Goal: Transaction & Acquisition: Purchase product/service

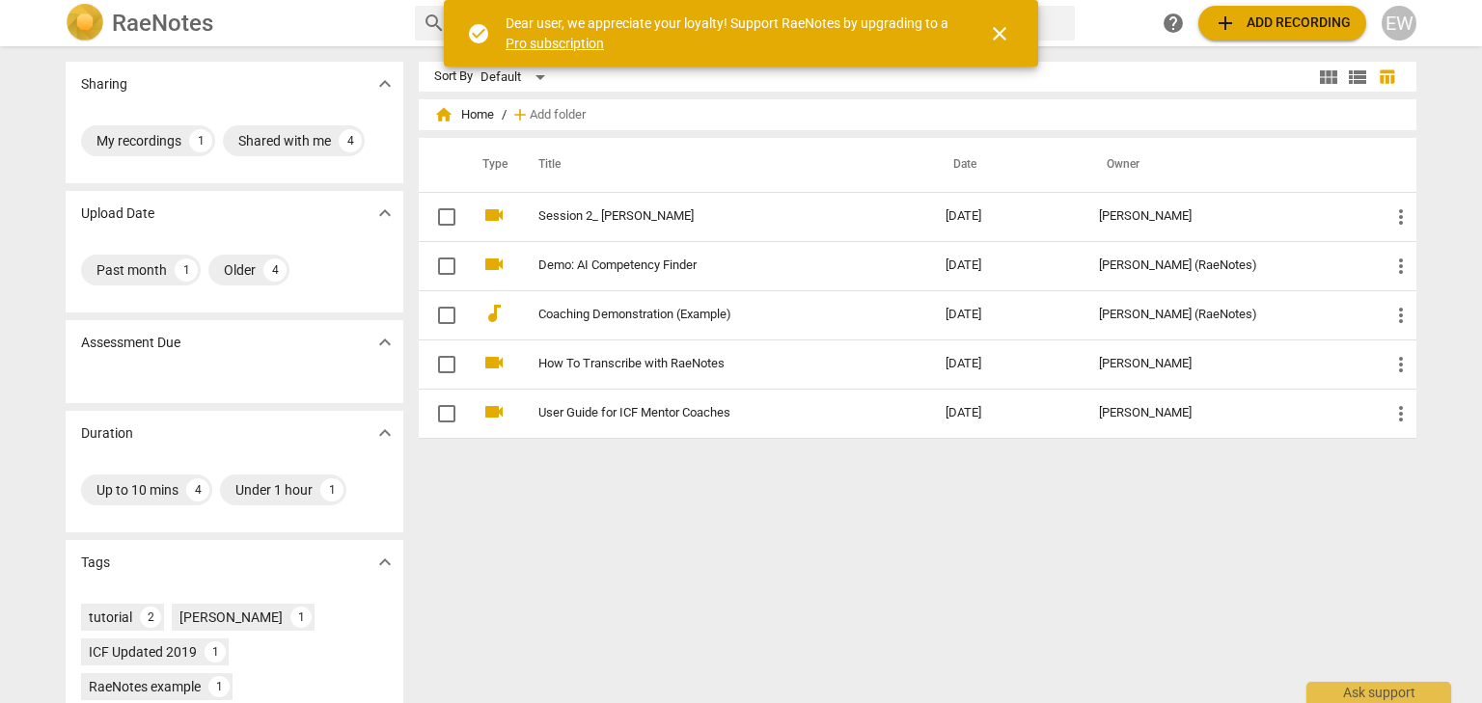
click at [1012, 38] on span "close" at bounding box center [999, 33] width 46 height 23
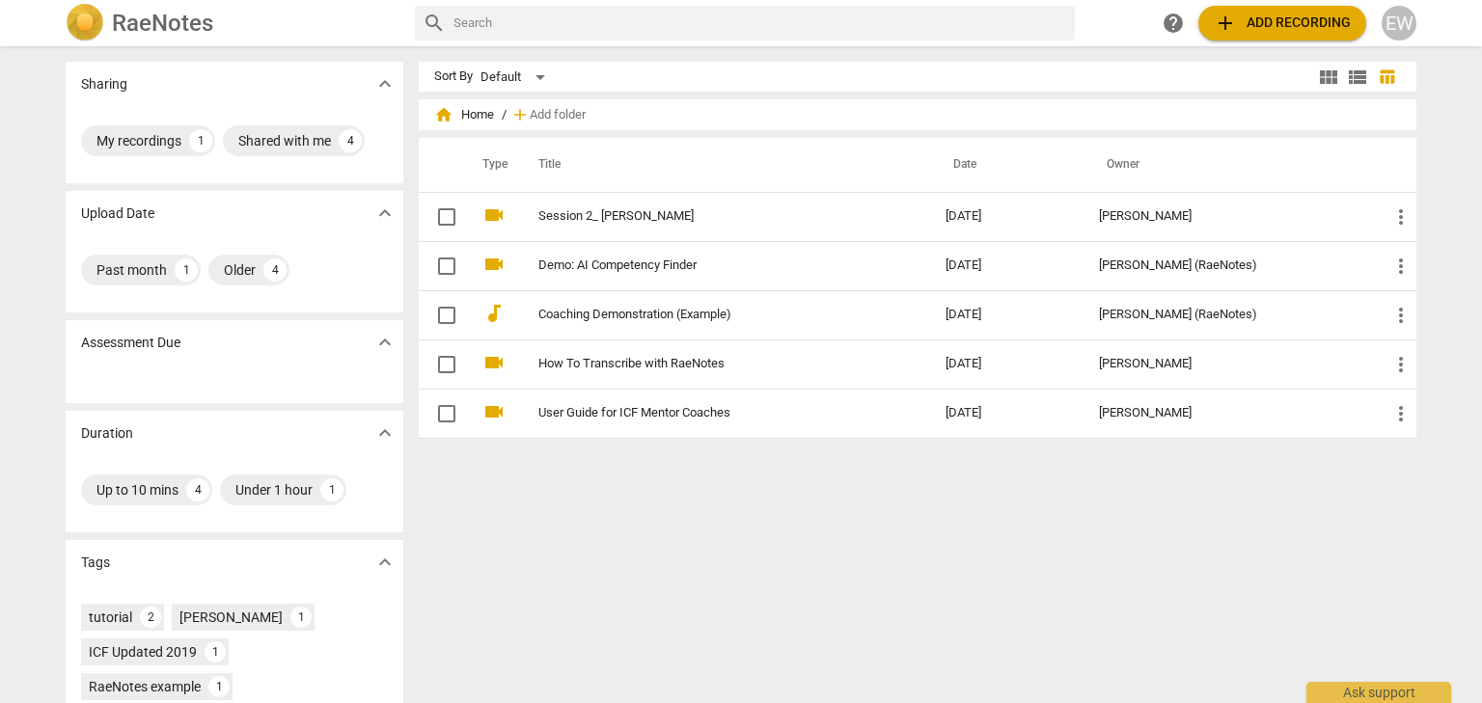
click at [1242, 24] on span "add Add recording" at bounding box center [1281, 23] width 137 height 23
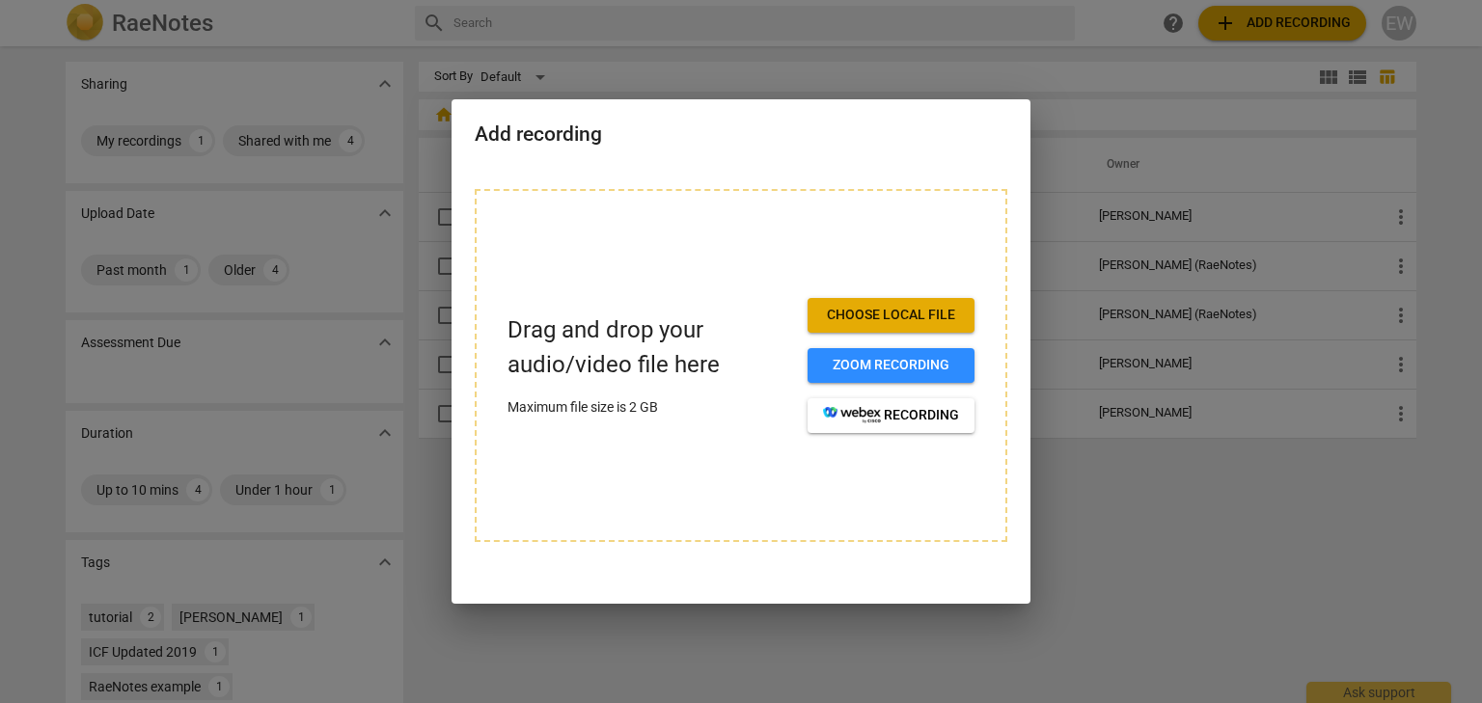
click at [930, 324] on span "Choose local file" at bounding box center [891, 315] width 136 height 19
click at [1183, 618] on div at bounding box center [741, 351] width 1482 height 703
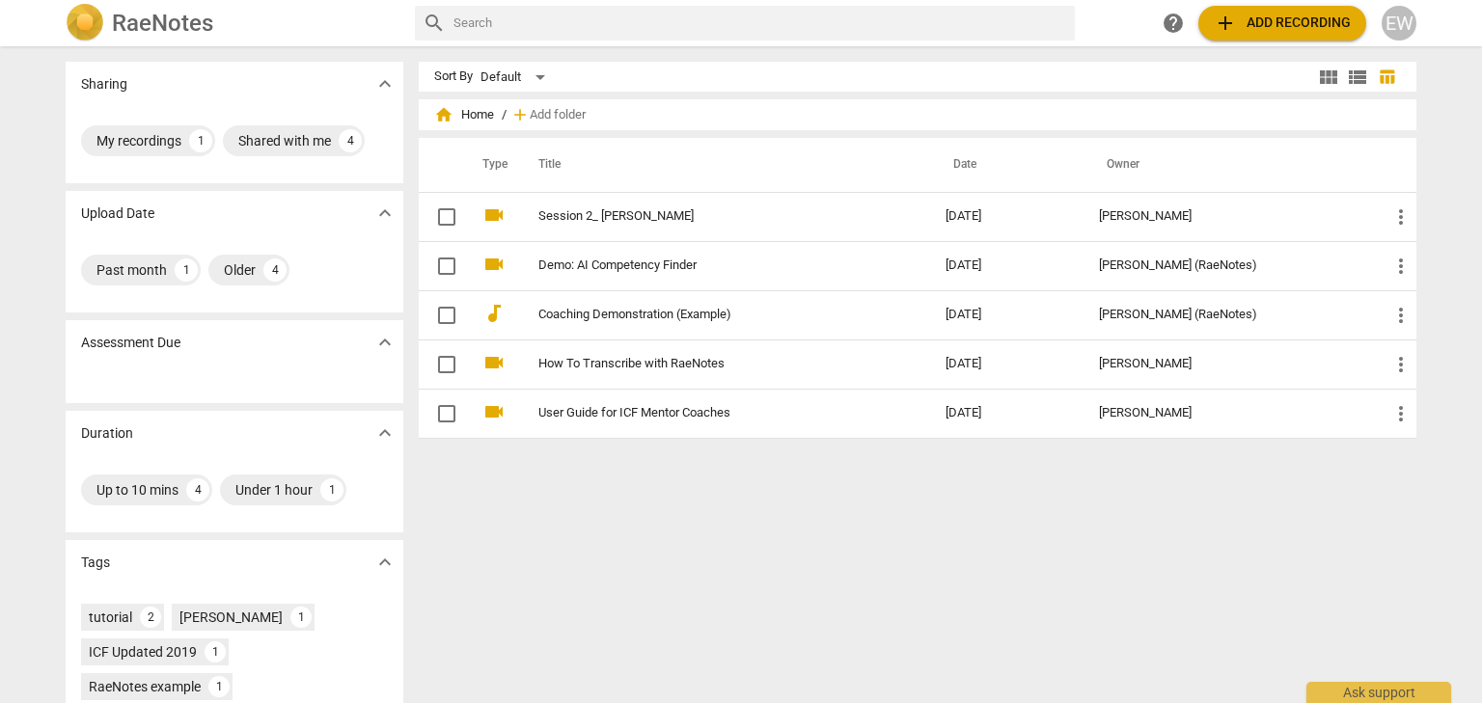
click at [1267, 35] on button "add Add recording" at bounding box center [1282, 23] width 168 height 35
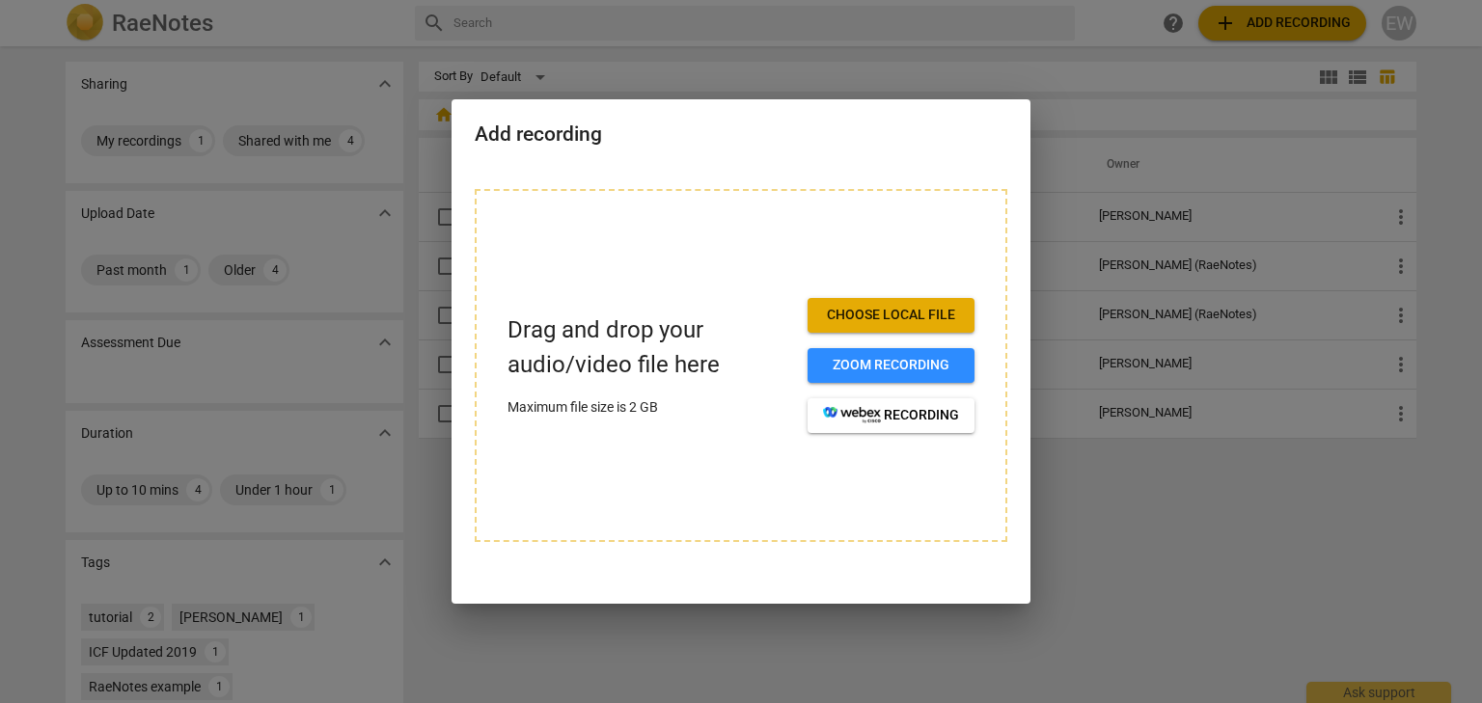
click at [923, 323] on span "Choose local file" at bounding box center [891, 315] width 136 height 19
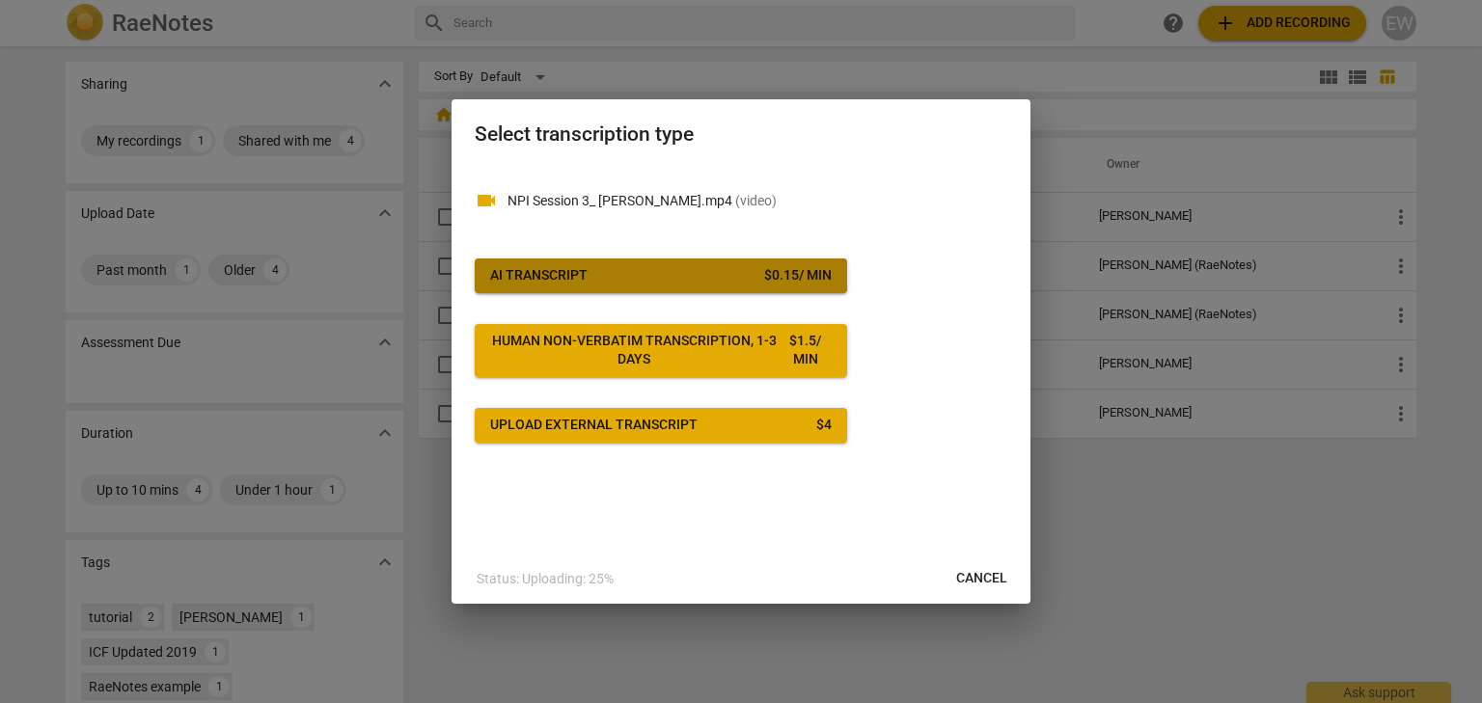
click at [507, 267] on div "AI Transcript" at bounding box center [538, 275] width 97 height 19
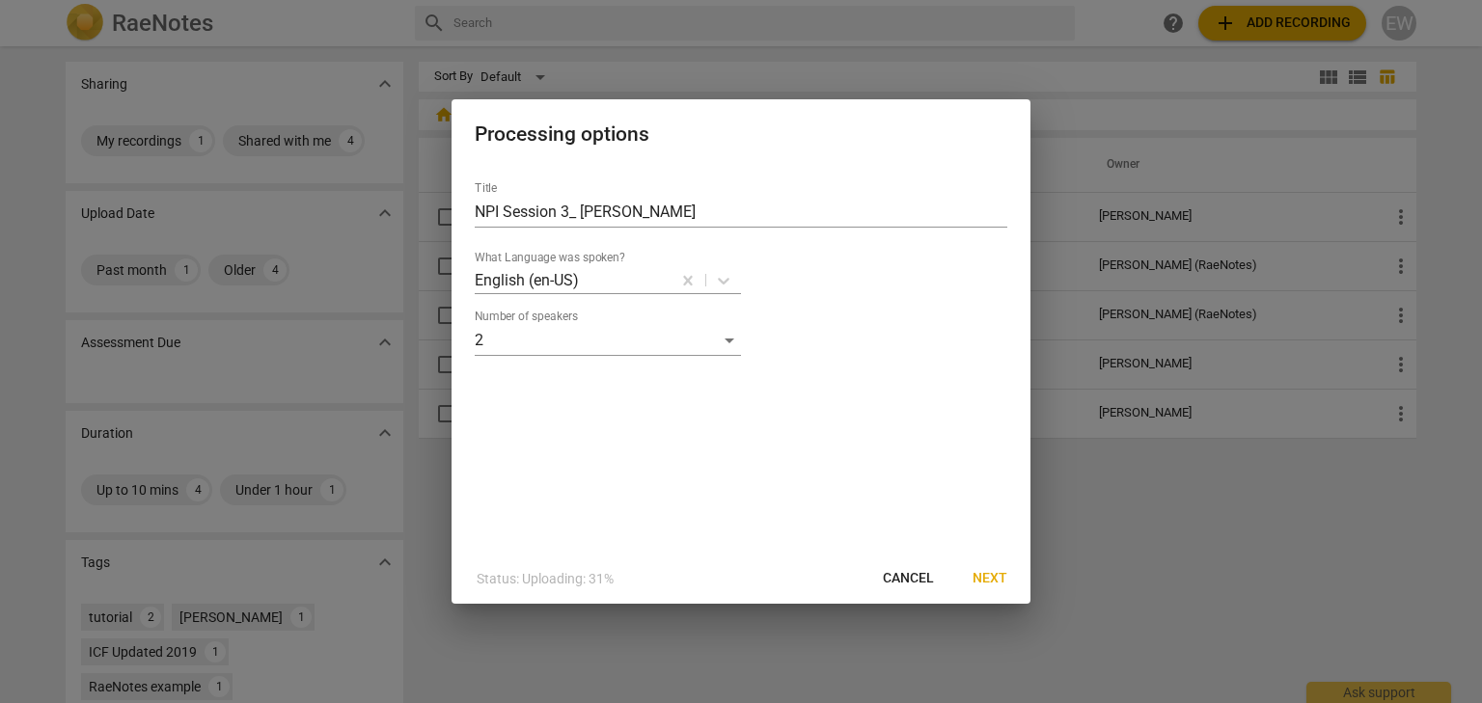
click at [980, 584] on span "Next" at bounding box center [989, 578] width 35 height 19
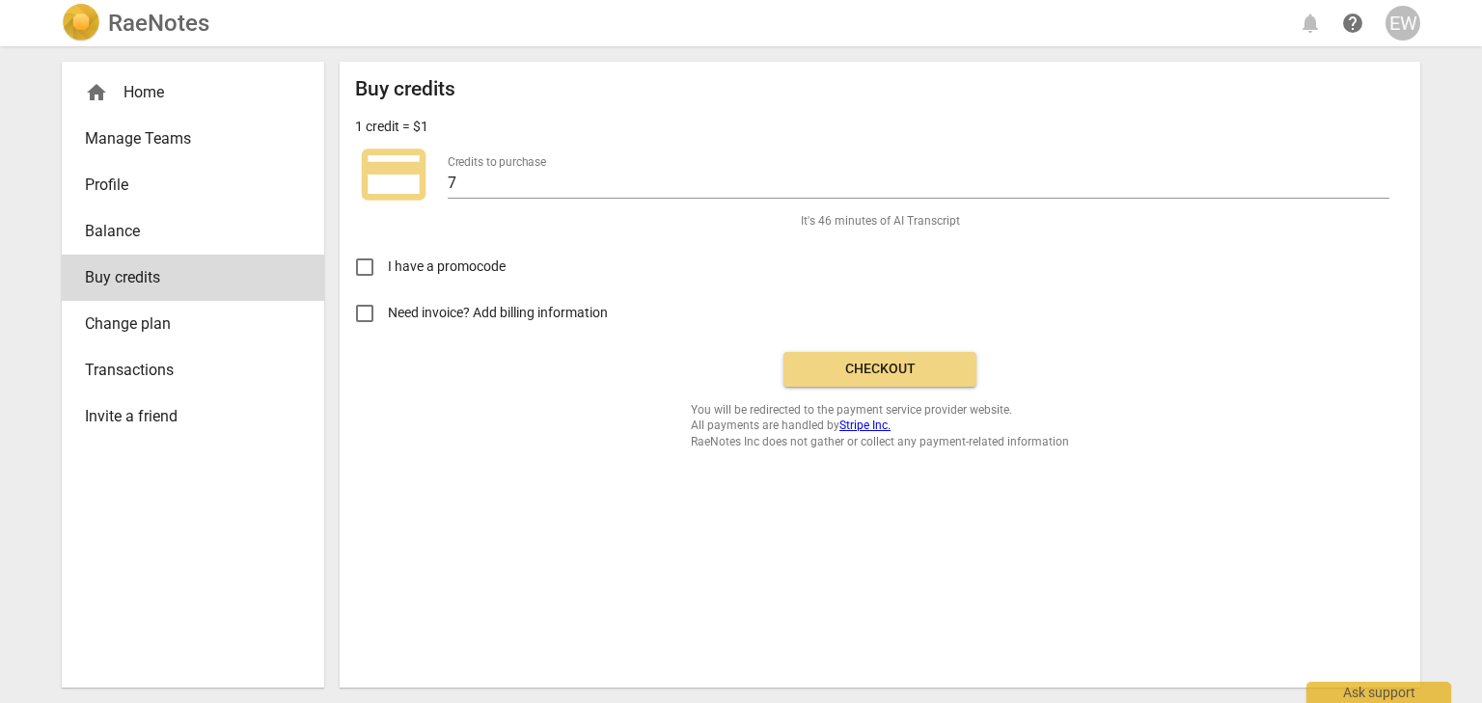
click at [544, 508] on div "Buy credits 1 credit = $1 credit_card Credits to purchase 7 It's 46 minutes of …" at bounding box center [880, 375] width 1080 height 626
click at [895, 367] on span "Checkout" at bounding box center [880, 369] width 162 height 19
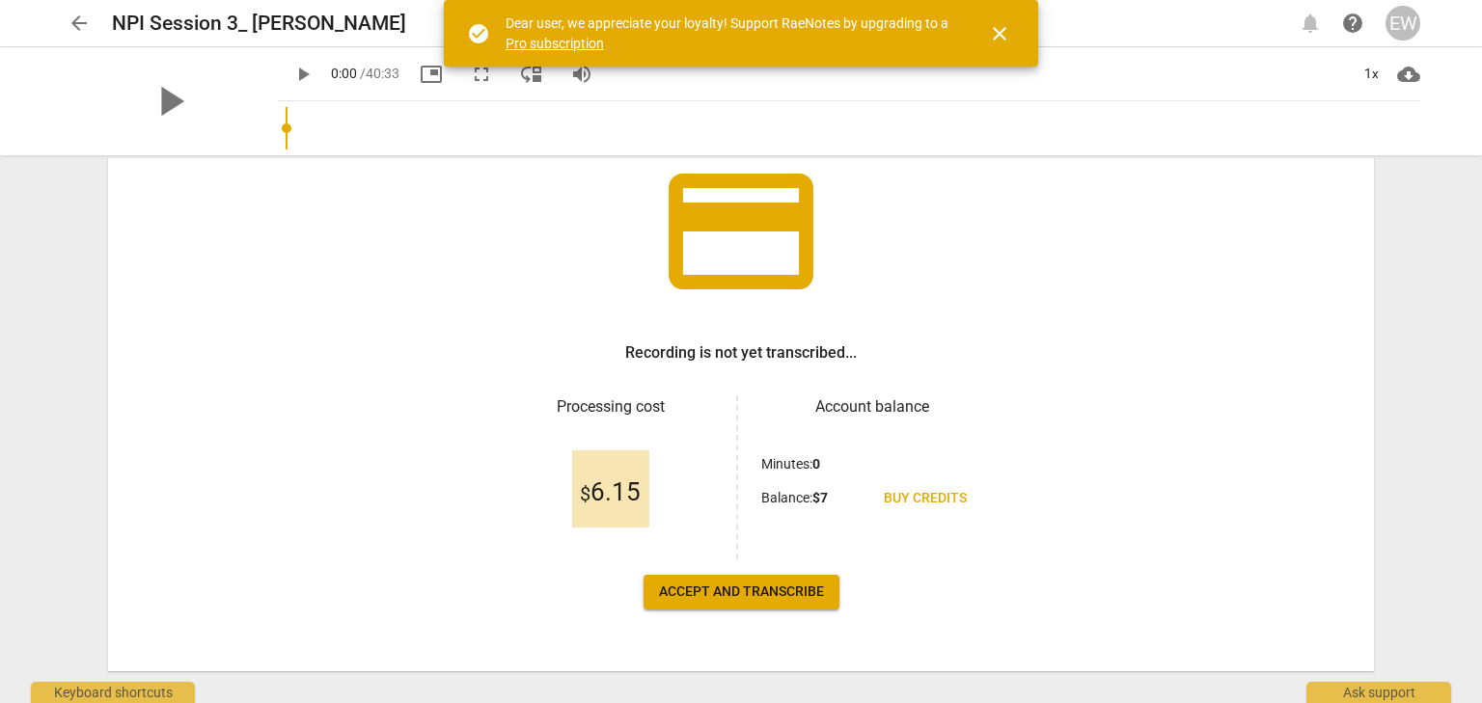
scroll to position [166, 0]
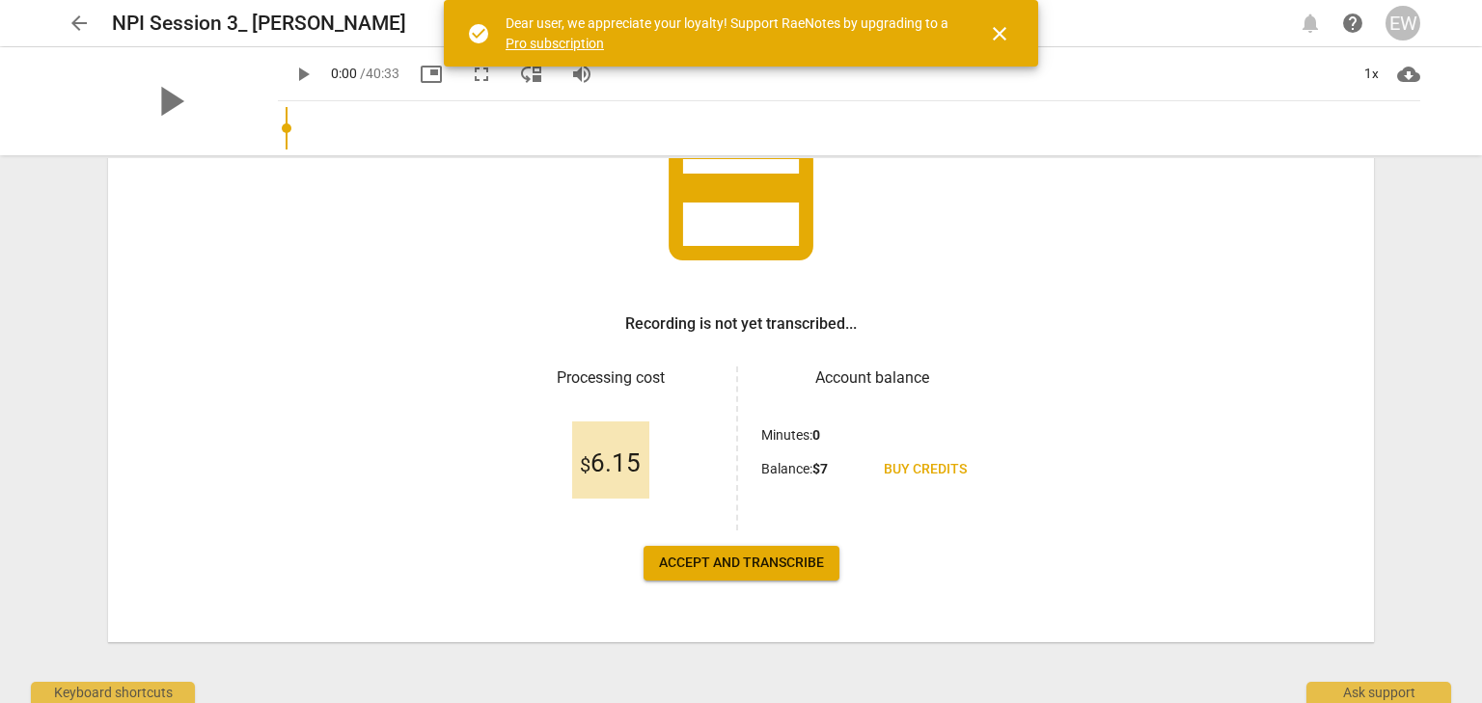
click at [783, 559] on span "Accept and transcribe" at bounding box center [741, 563] width 165 height 19
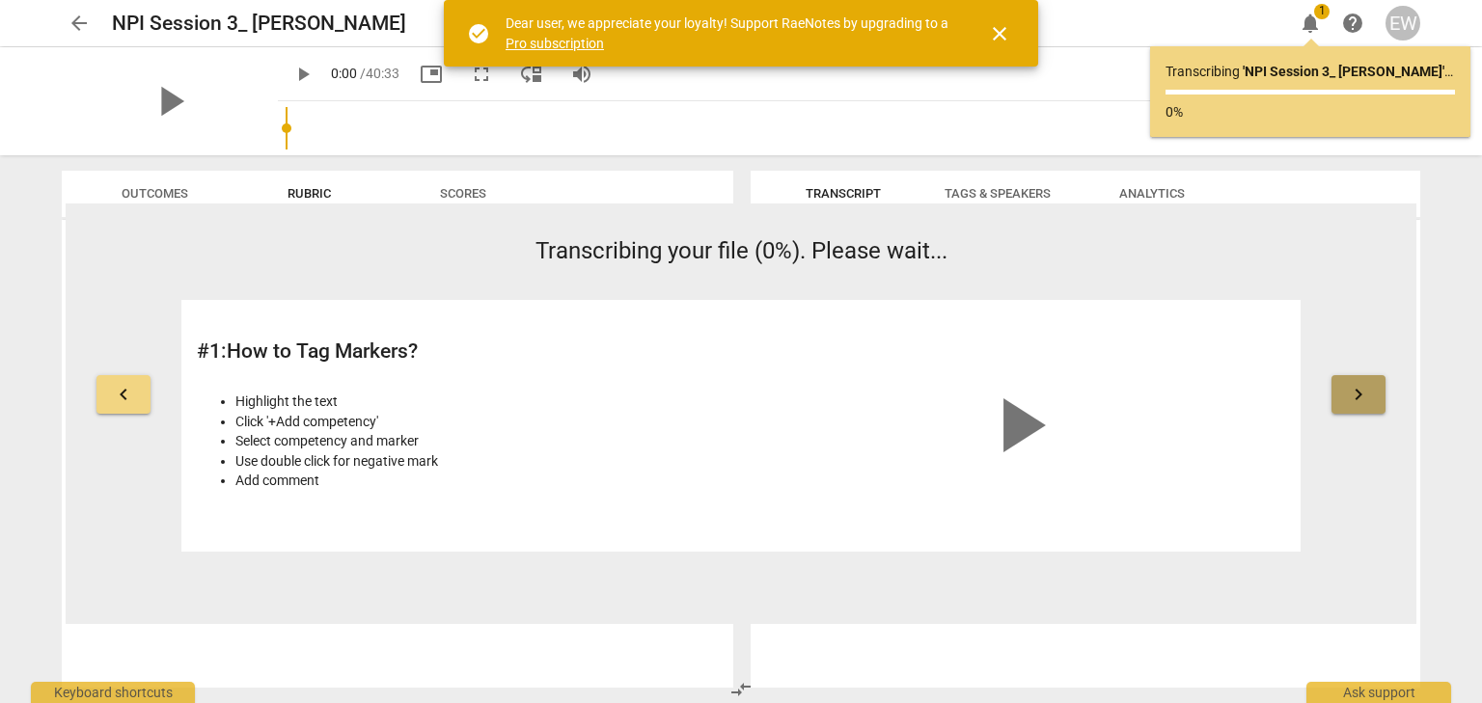
click at [1362, 404] on span "keyboard_arrow_right" at bounding box center [1358, 394] width 23 height 23
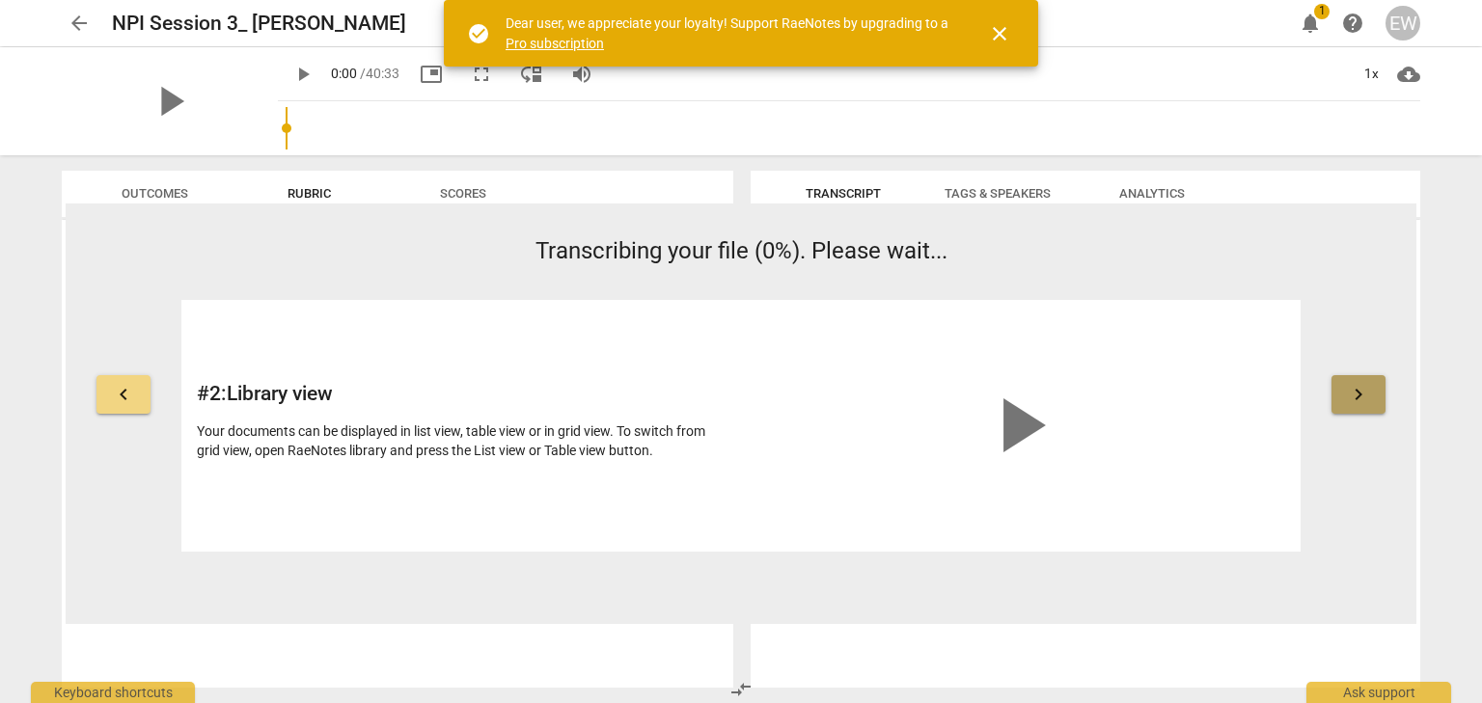
click at [1362, 405] on span "keyboard_arrow_right" at bounding box center [1358, 394] width 23 height 23
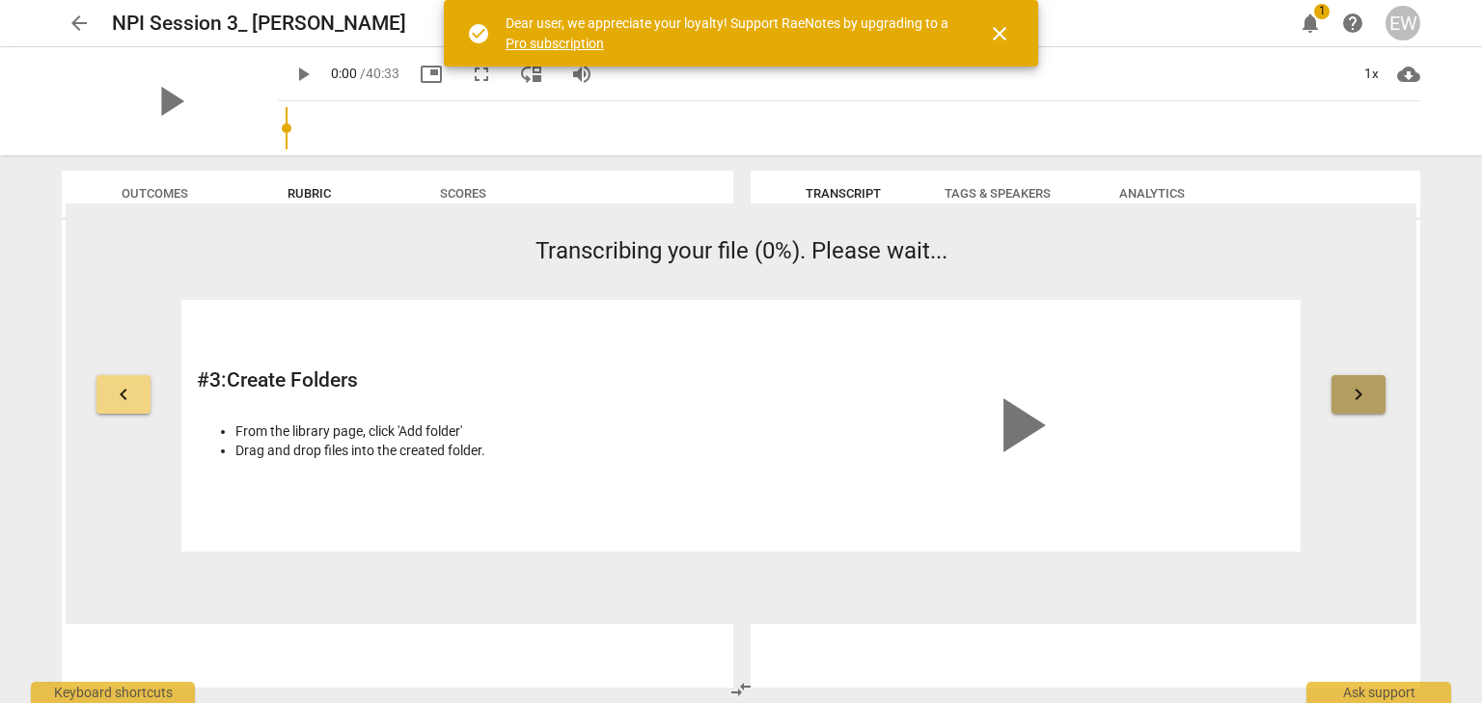
click at [1362, 405] on span "keyboard_arrow_right" at bounding box center [1358, 394] width 23 height 23
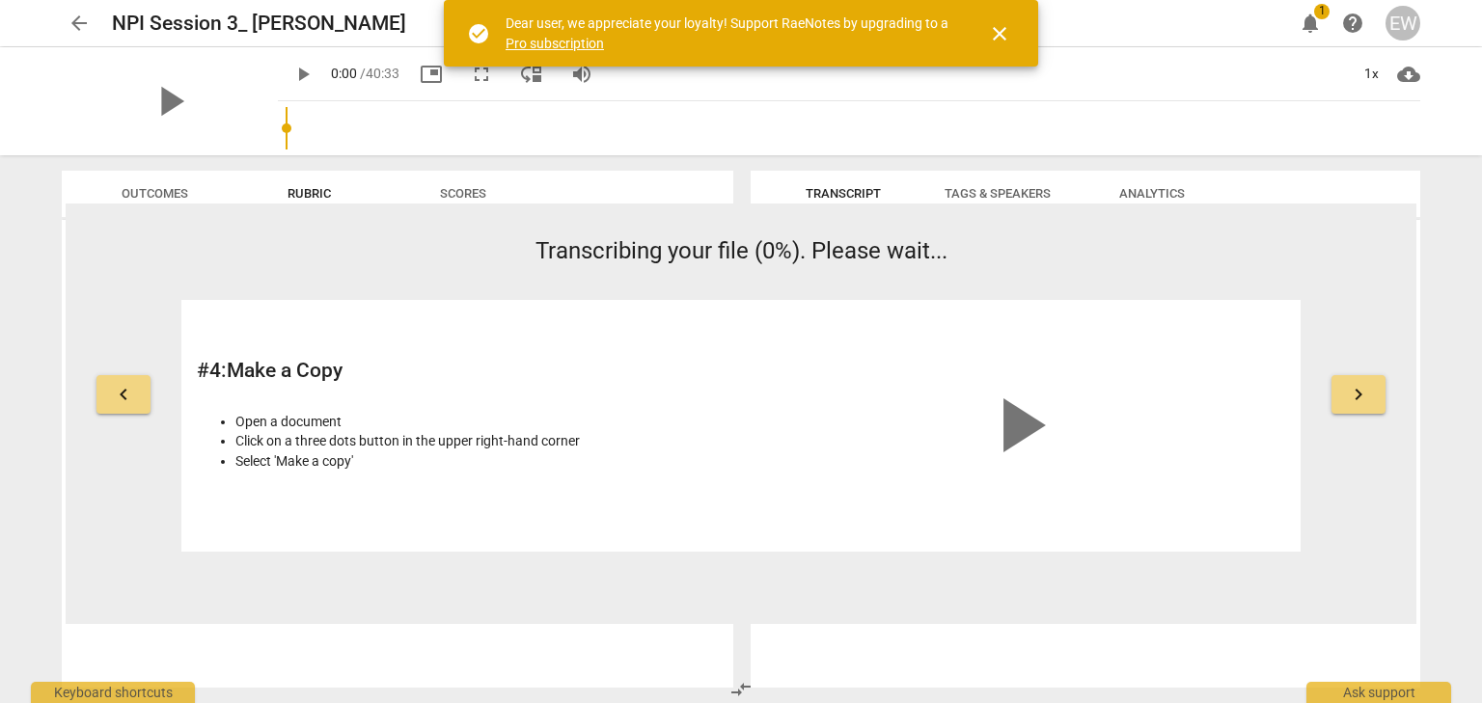
click at [1362, 405] on span "keyboard_arrow_right" at bounding box center [1358, 394] width 23 height 23
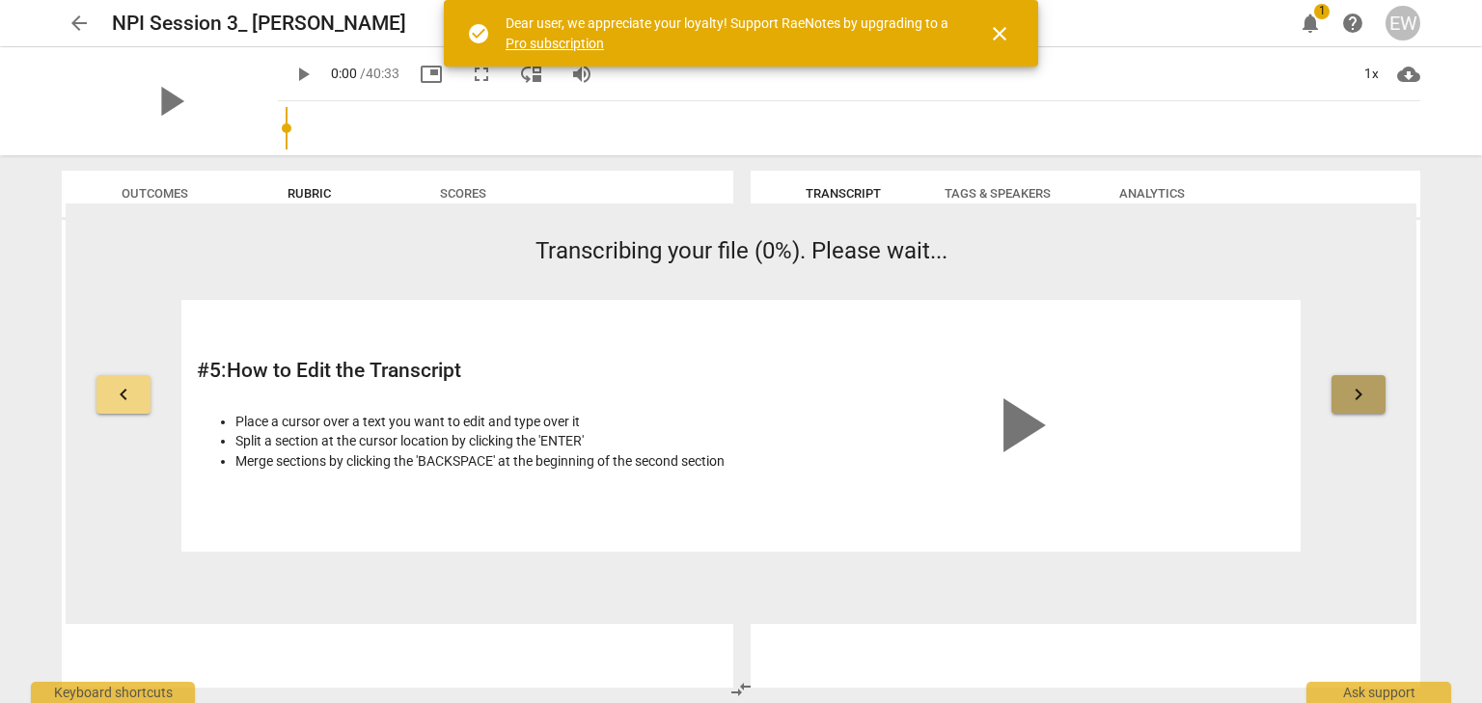
click at [1362, 405] on span "keyboard_arrow_right" at bounding box center [1358, 394] width 23 height 23
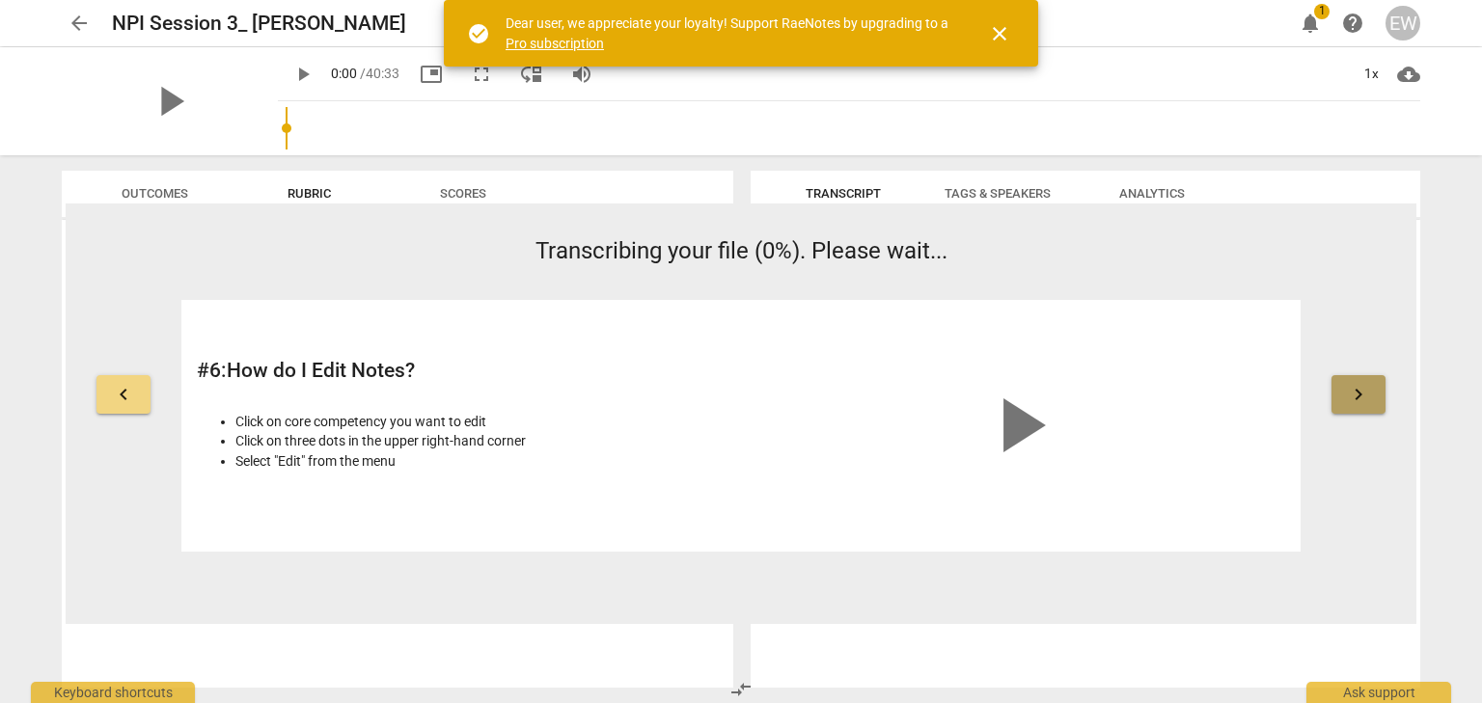
click at [1362, 405] on span "keyboard_arrow_right" at bounding box center [1358, 394] width 23 height 23
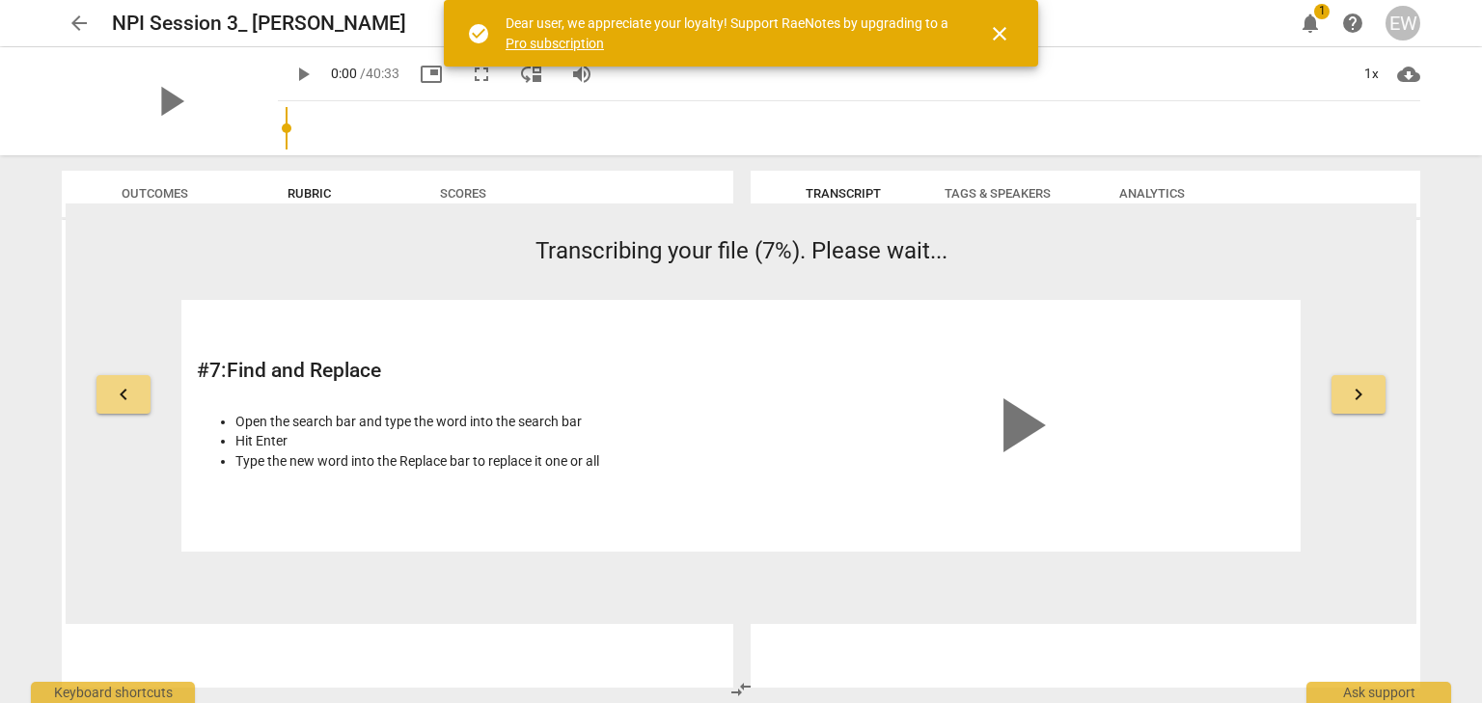
click at [1362, 405] on span "keyboard_arrow_right" at bounding box center [1358, 394] width 23 height 23
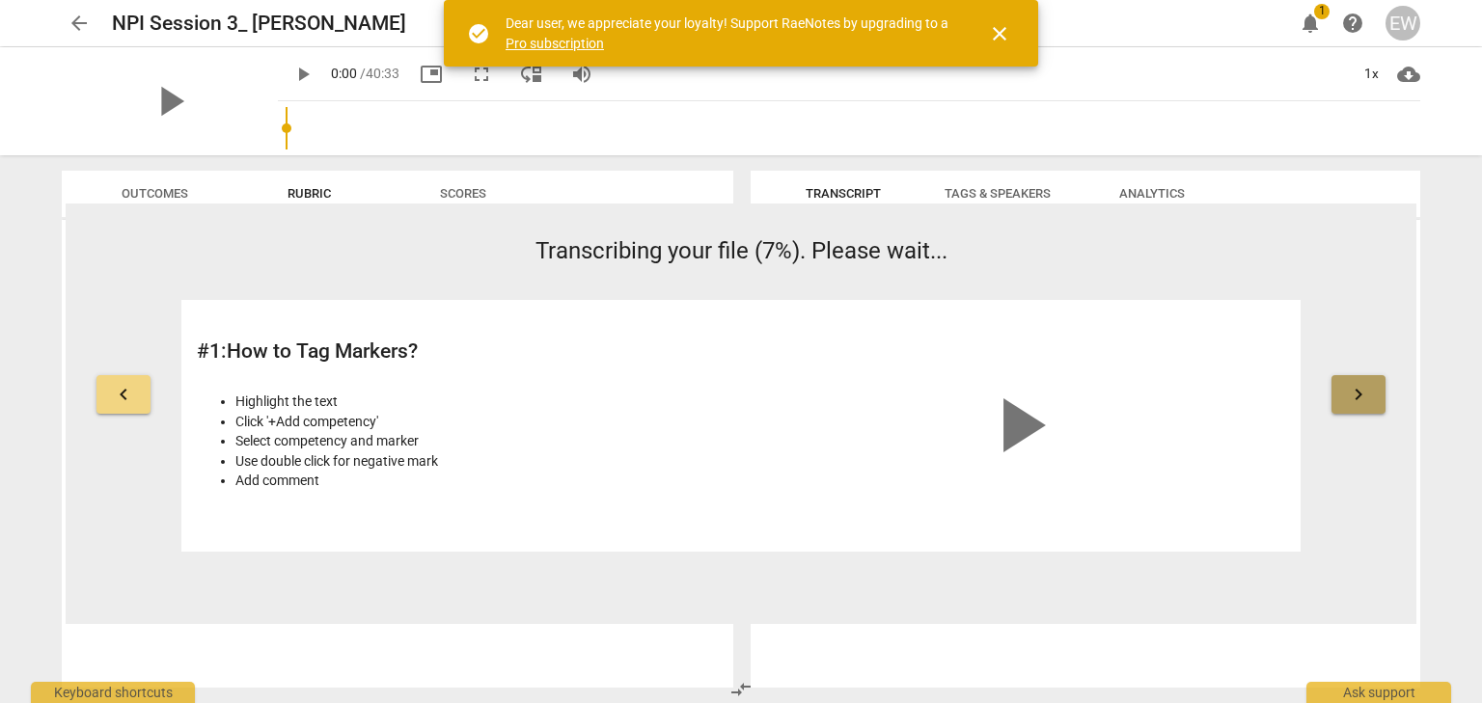
click at [1362, 405] on span "keyboard_arrow_right" at bounding box center [1358, 394] width 23 height 23
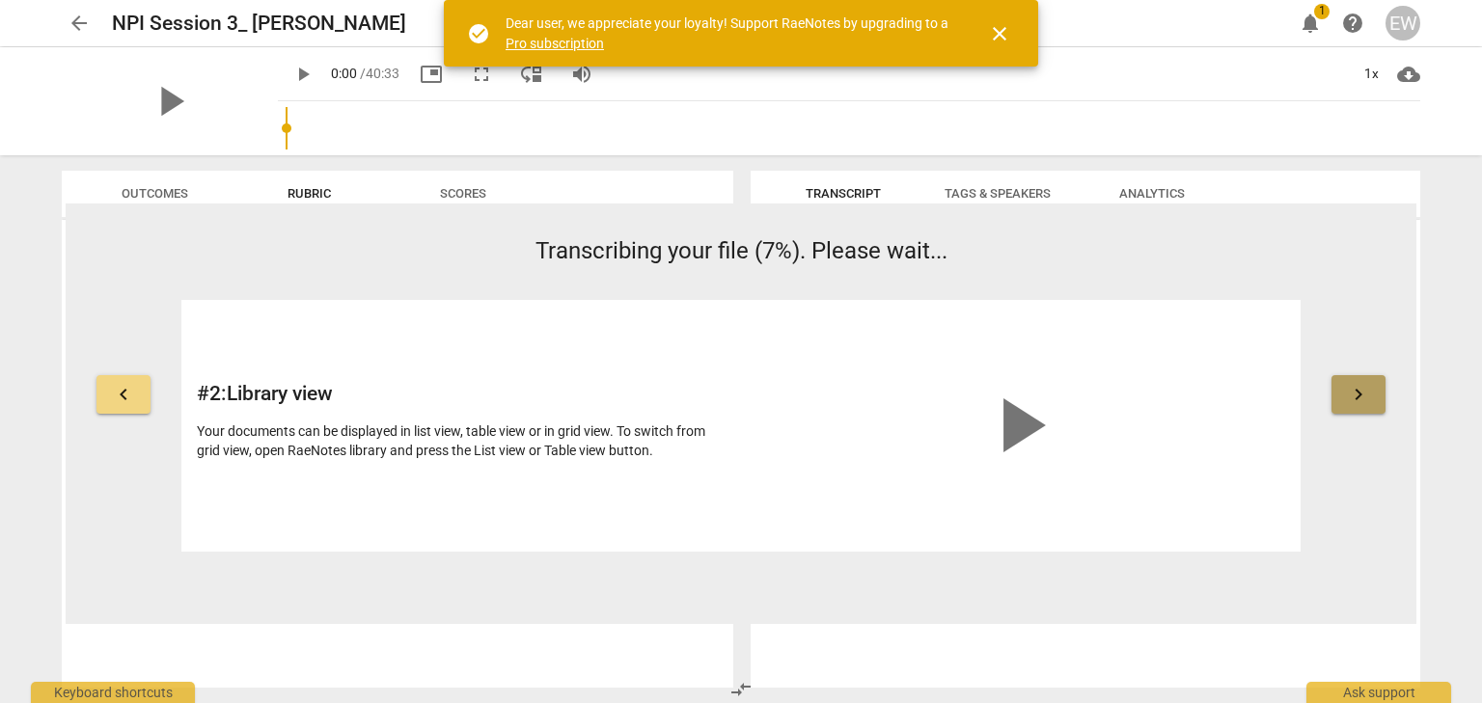
click at [1362, 405] on span "keyboard_arrow_right" at bounding box center [1358, 394] width 23 height 23
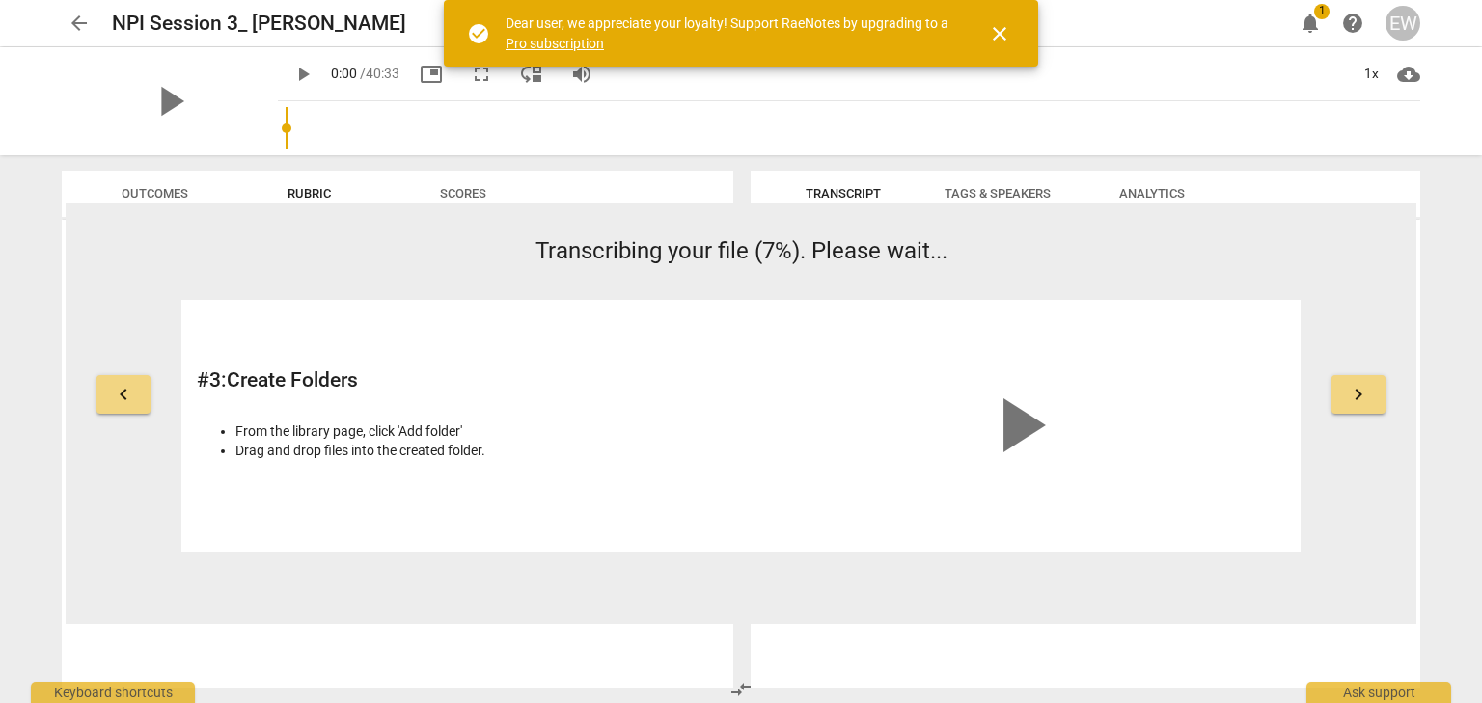
click at [997, 34] on span "close" at bounding box center [999, 33] width 23 height 23
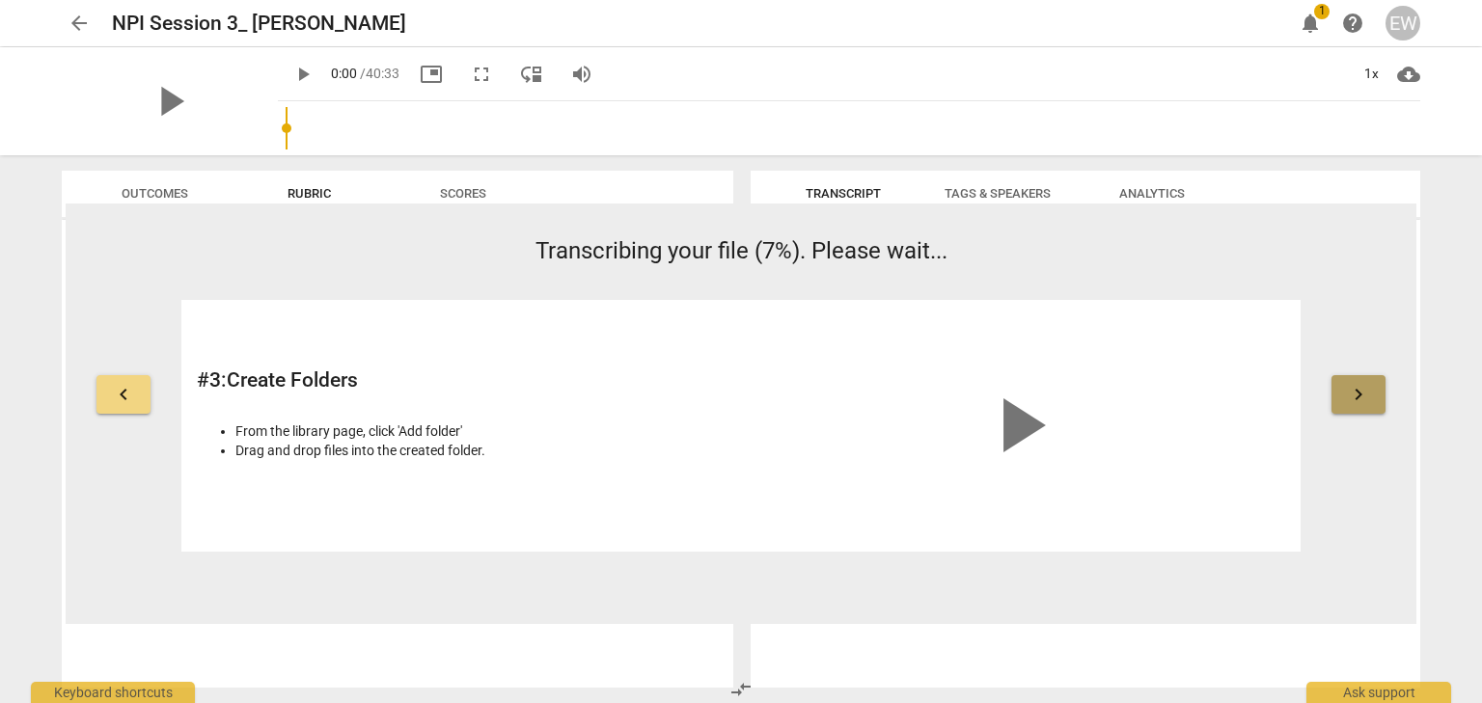
click at [1370, 389] on button "keyboard_arrow_right" at bounding box center [1358, 394] width 54 height 39
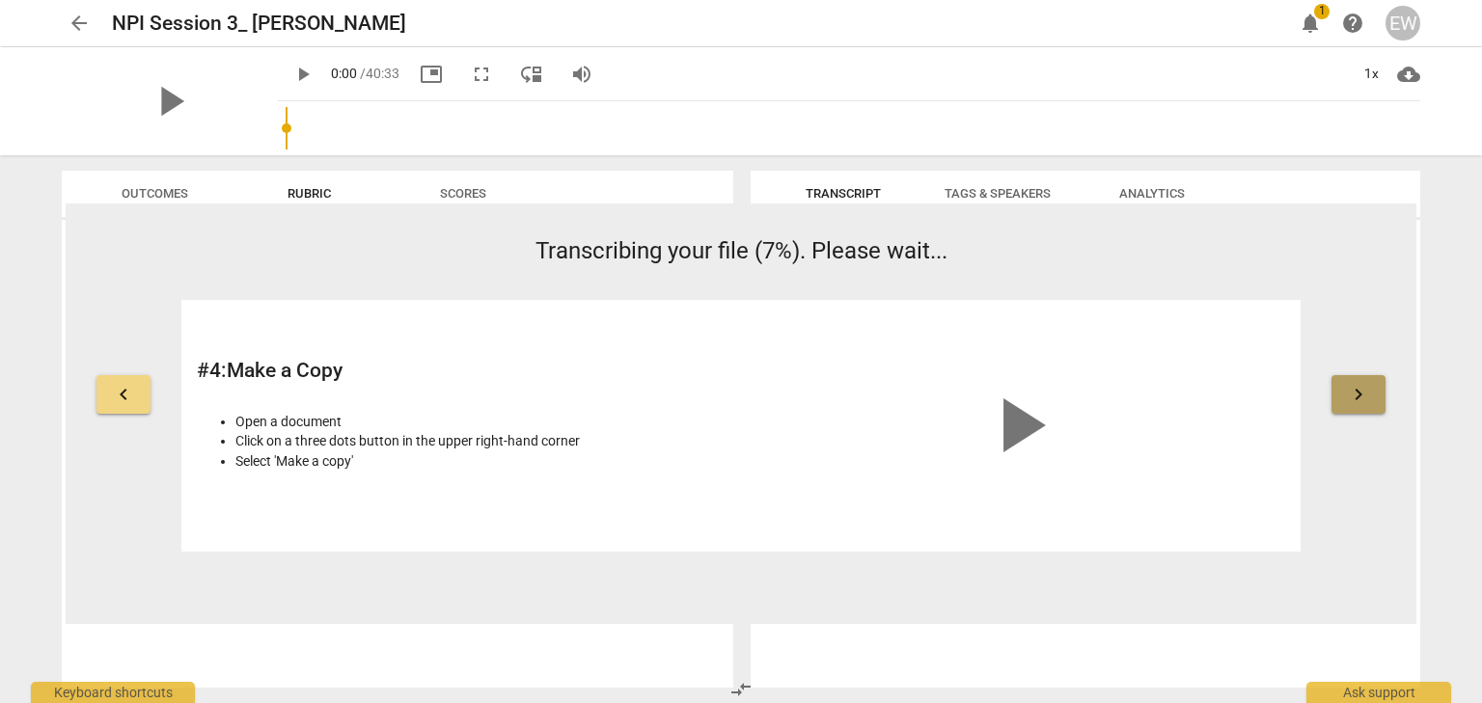
click at [1370, 389] on button "keyboard_arrow_right" at bounding box center [1358, 394] width 54 height 39
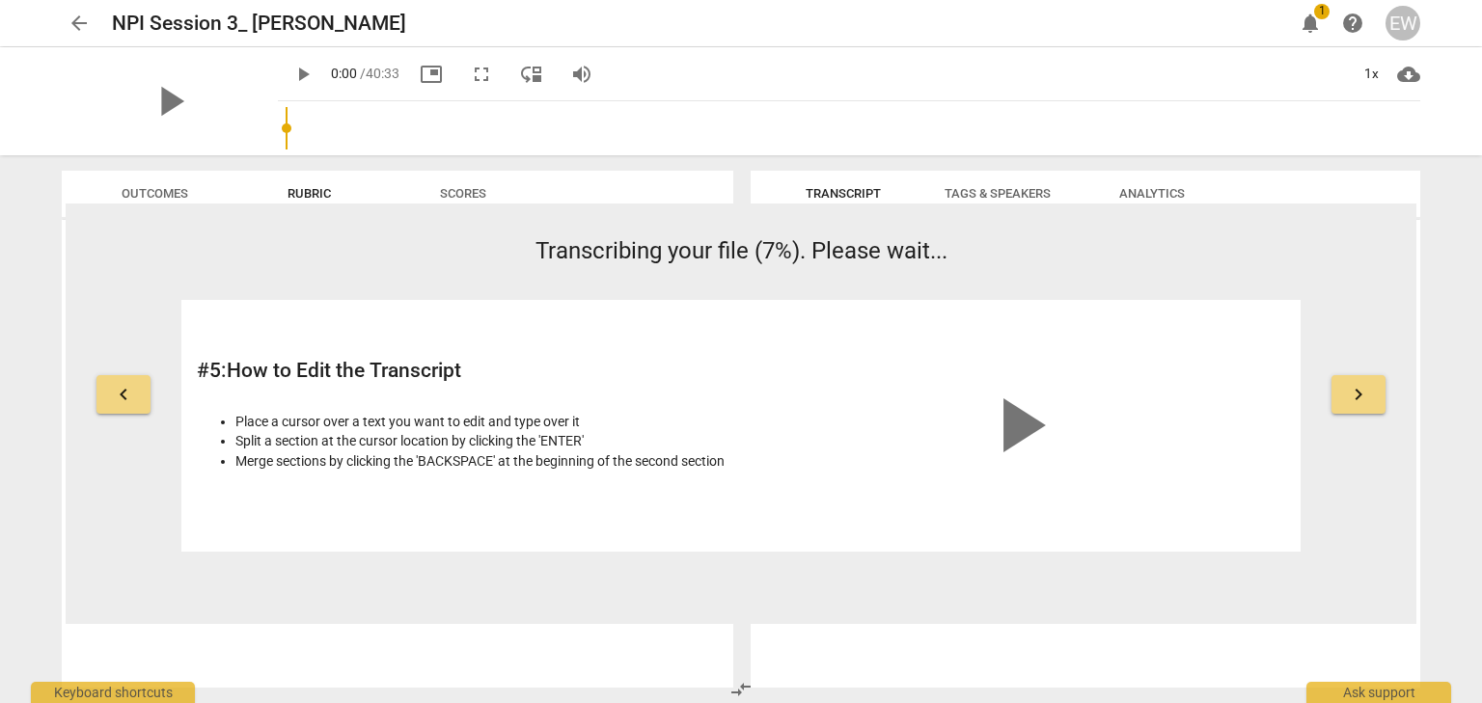
click at [1370, 389] on button "keyboard_arrow_right" at bounding box center [1358, 394] width 54 height 39
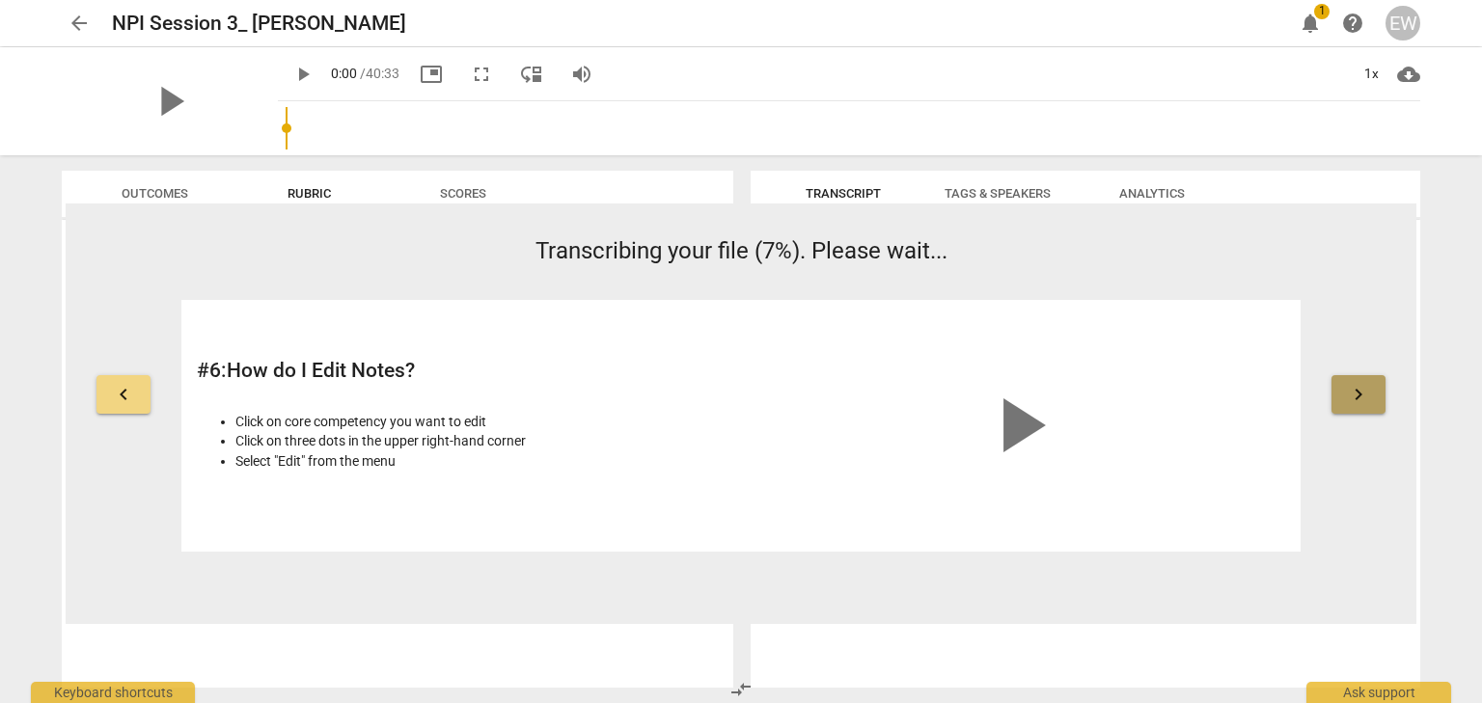
click at [1370, 389] on button "keyboard_arrow_right" at bounding box center [1358, 394] width 54 height 39
